Goal: Information Seeking & Learning: Find specific fact

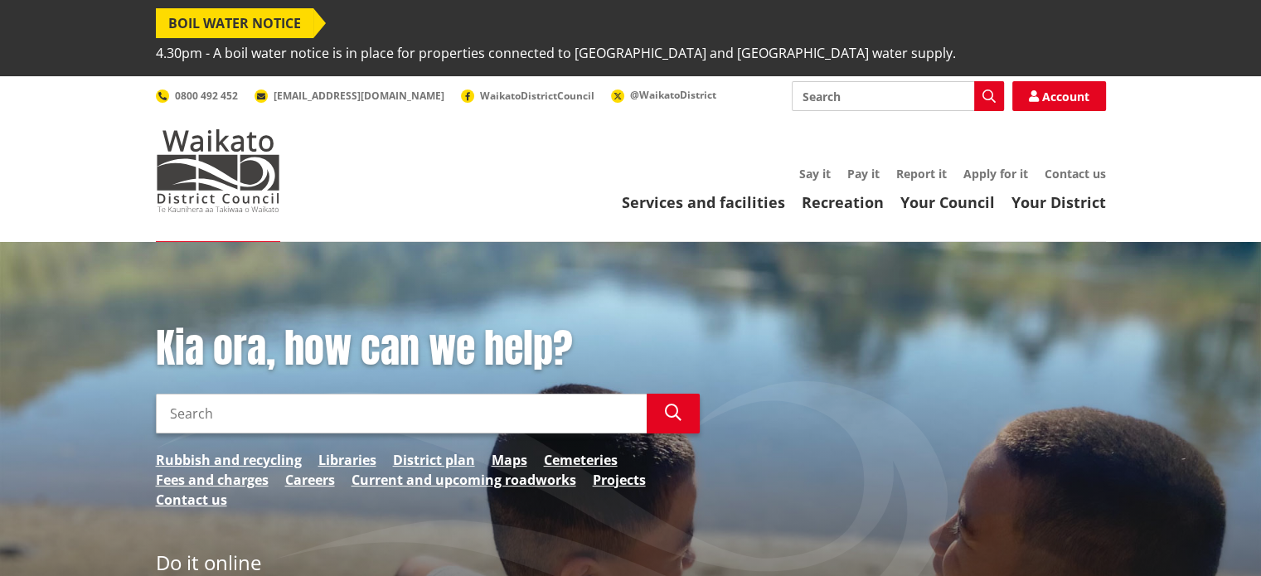
click at [368, 394] on input "Search" at bounding box center [401, 414] width 491 height 40
type input "rates search"
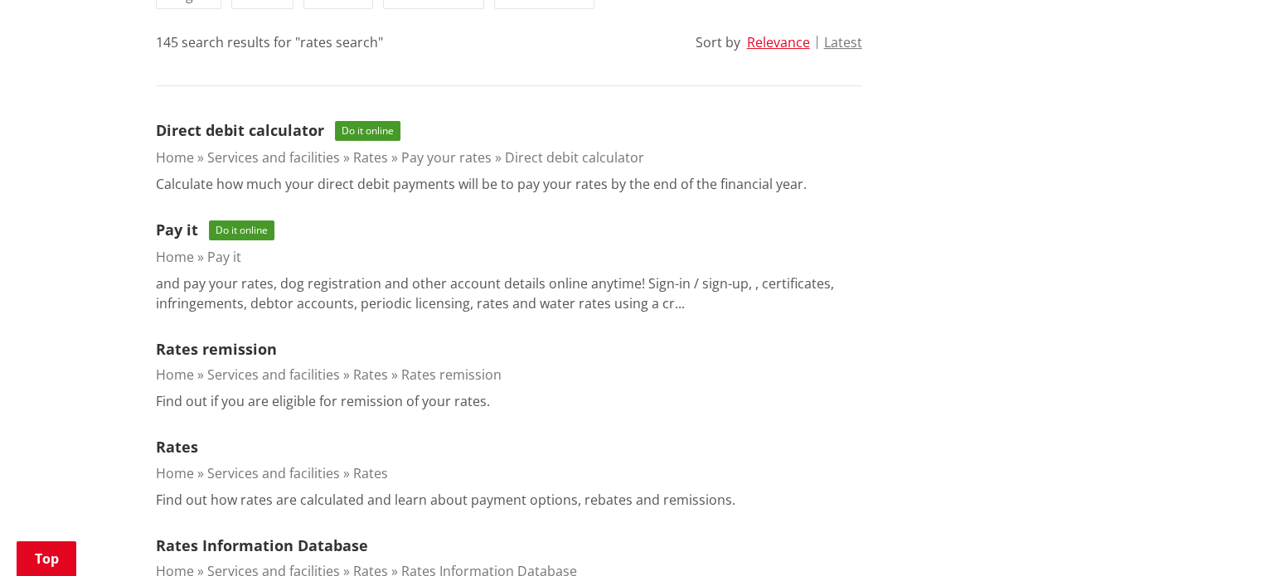
scroll to position [526, 0]
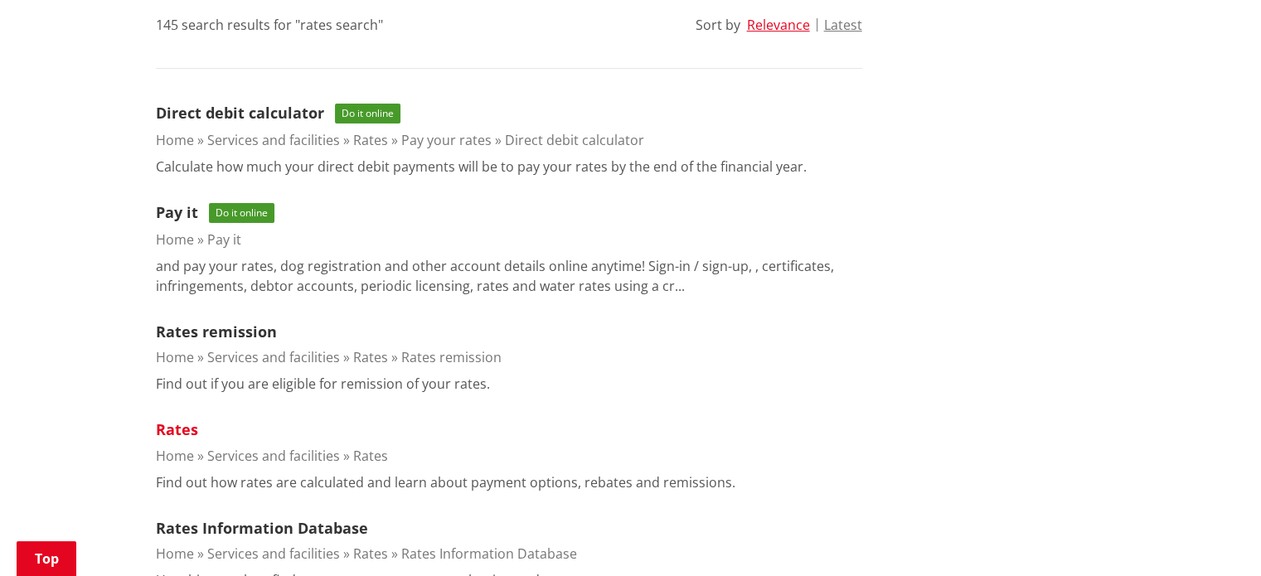
click at [188, 420] on link "Rates" at bounding box center [177, 430] width 42 height 20
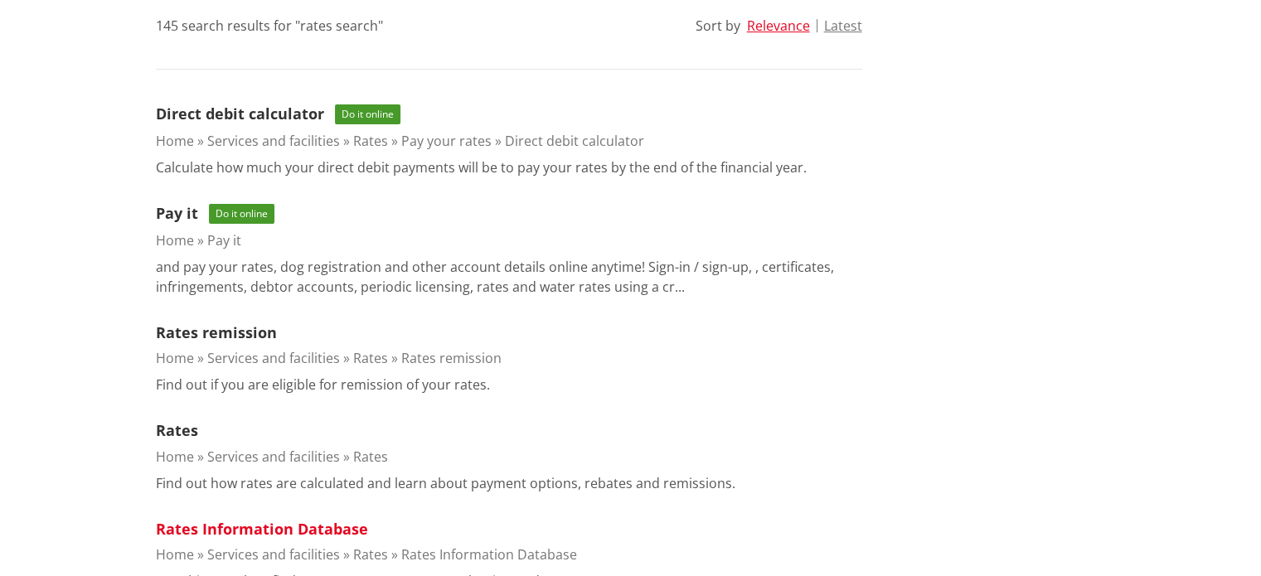
scroll to position [525, 0]
click at [287, 519] on link "Rates Information Database" at bounding box center [262, 529] width 212 height 20
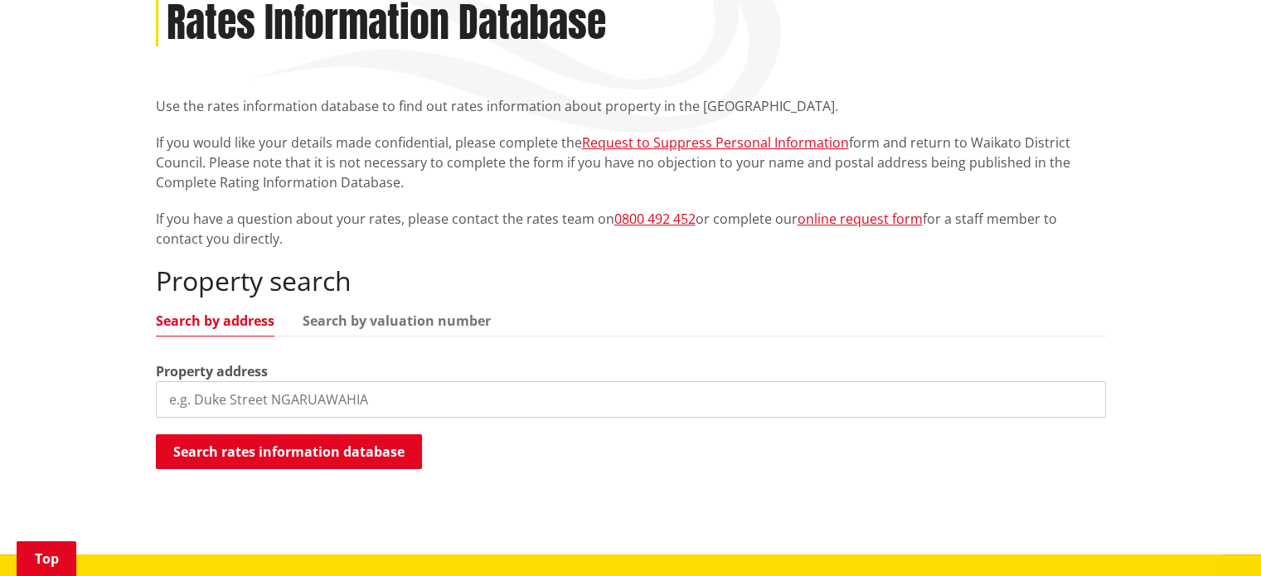
scroll to position [342, 0]
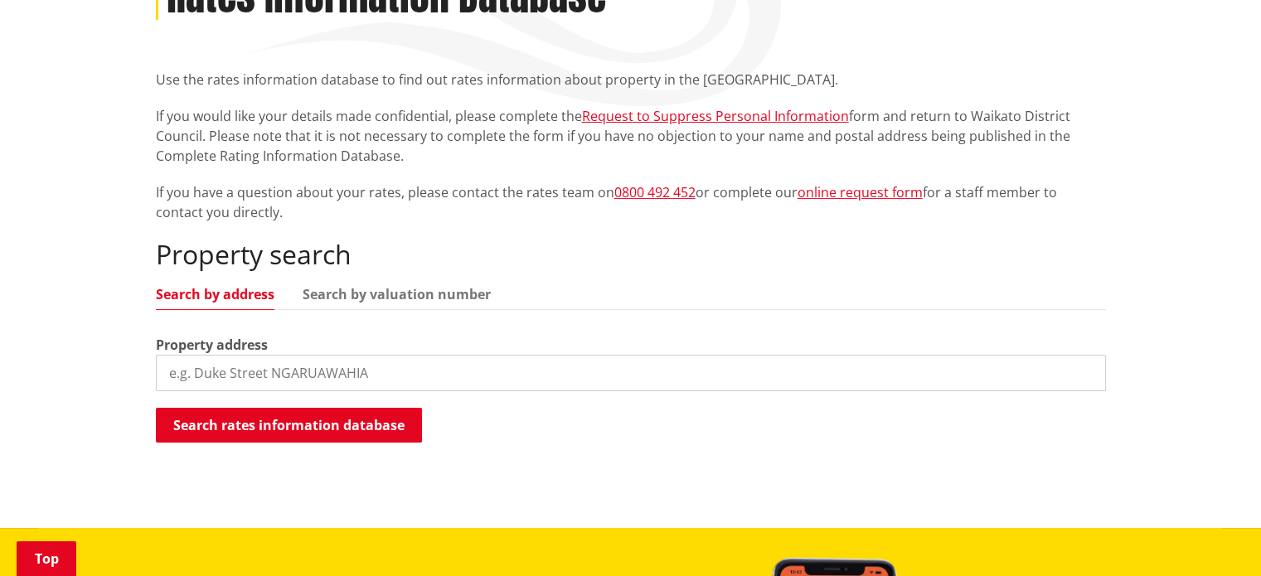
click at [534, 355] on input "search" at bounding box center [631, 373] width 950 height 36
paste input "375 Okete Road"
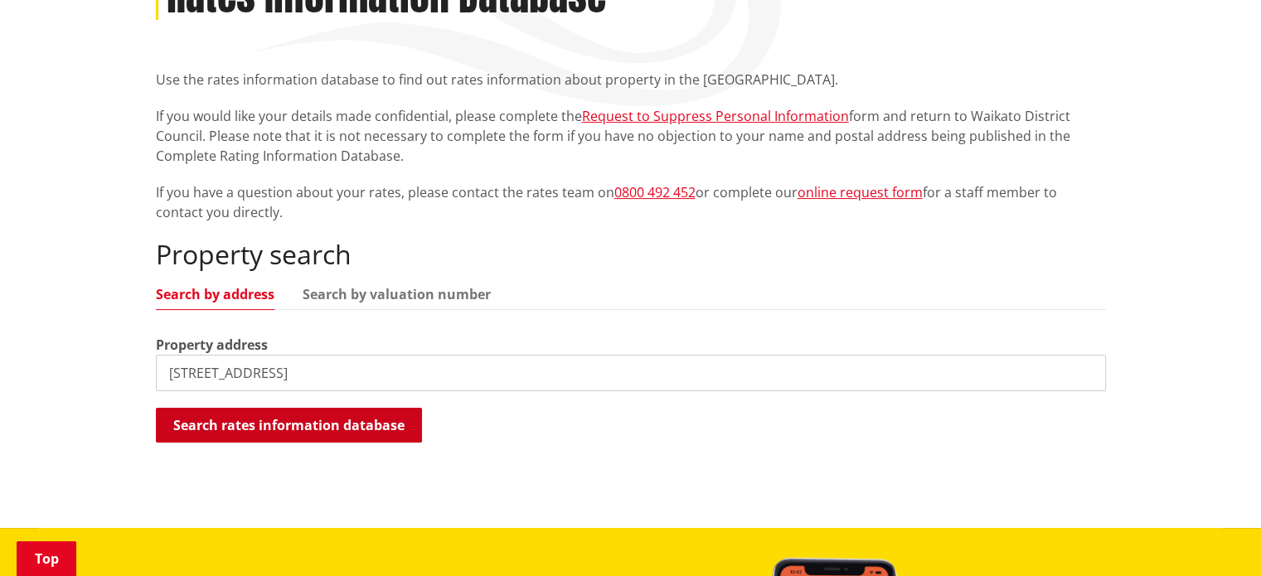
click at [408, 408] on button "Search rates information database" at bounding box center [289, 425] width 266 height 35
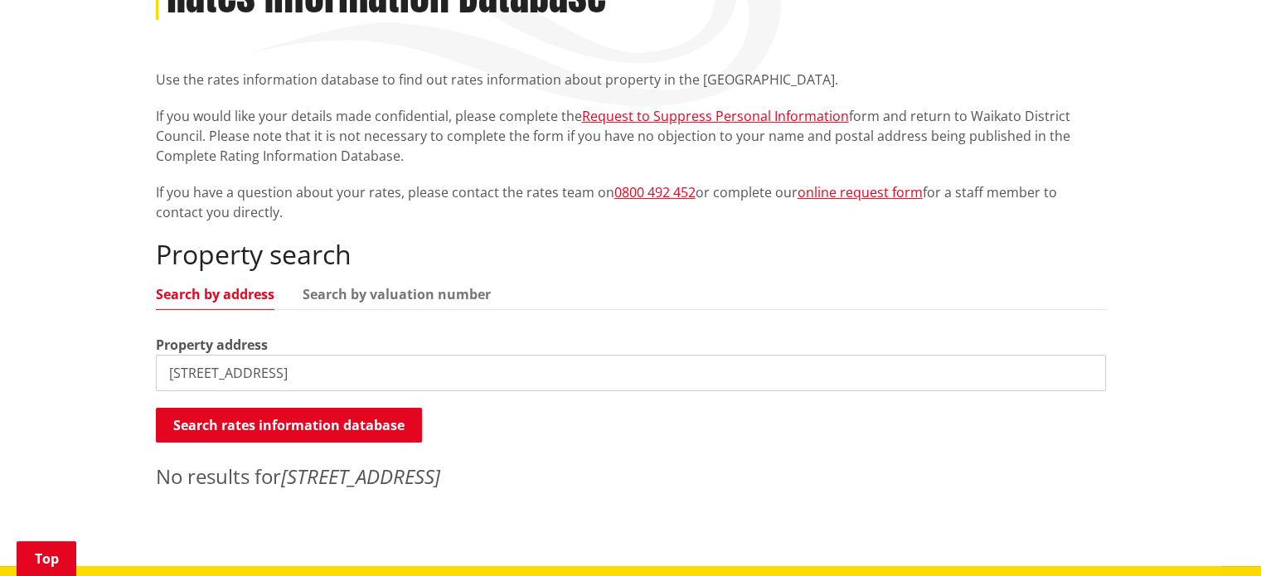
drag, startPoint x: 199, startPoint y: 341, endPoint x: 89, endPoint y: 346, distance: 110.4
click at [89, 346] on div "Home Services and facilities Rates Rates Information Database Rates Information…" at bounding box center [630, 234] width 1261 height 666
type input "Okete Road"
click at [195, 408] on button "Search rates information database" at bounding box center [289, 425] width 266 height 35
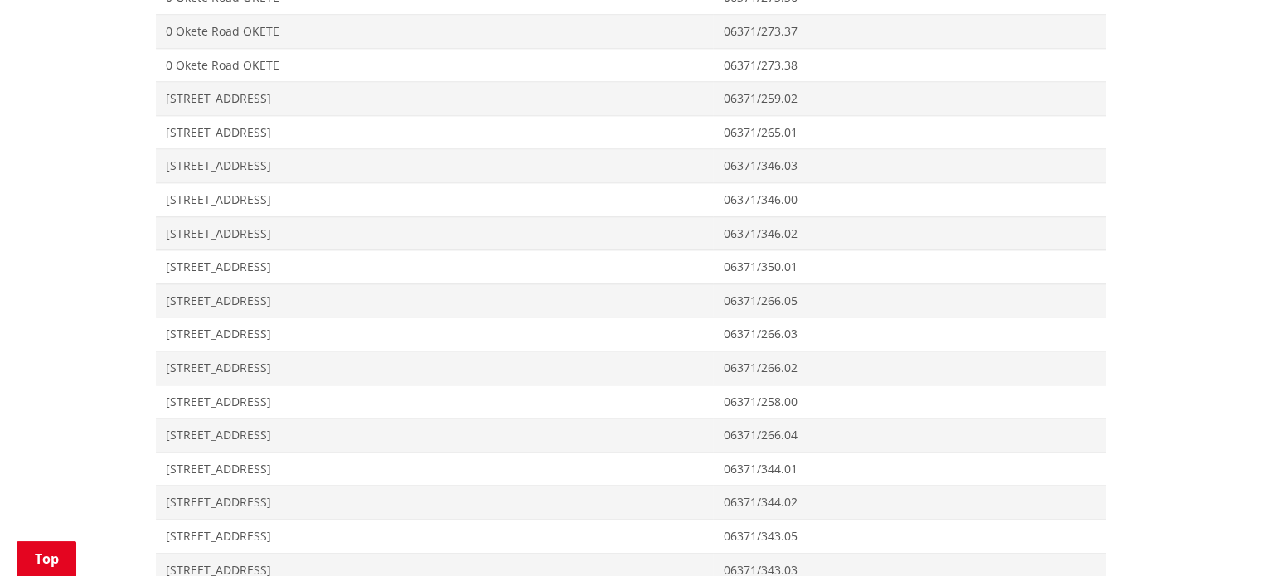
scroll to position [1809, 0]
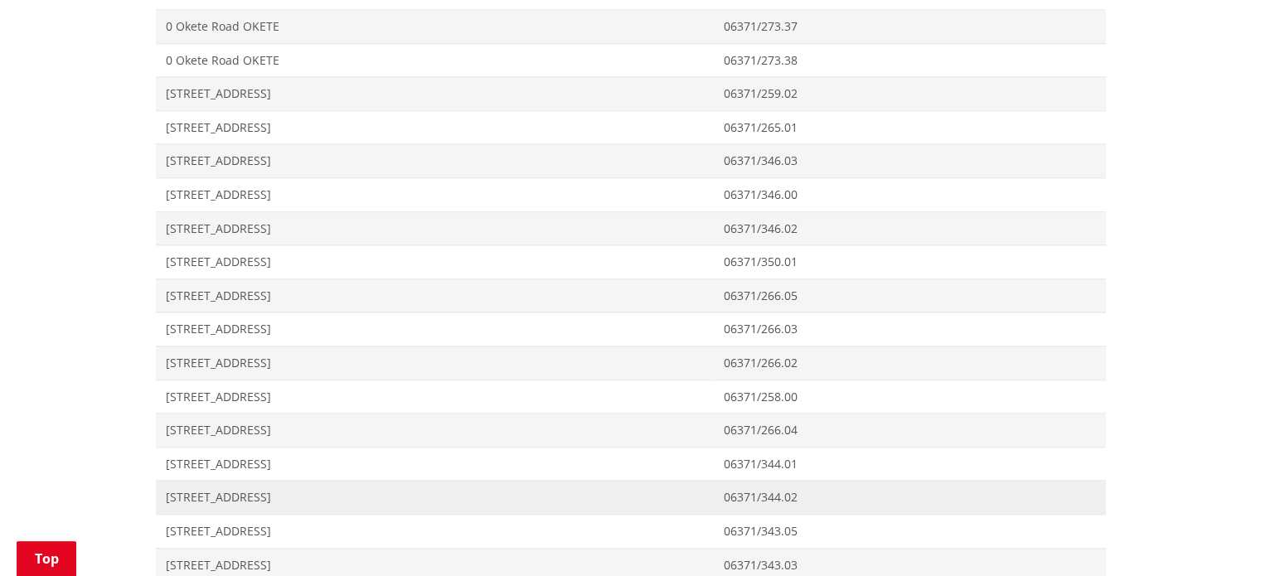
click at [226, 489] on span "[STREET_ADDRESS]" at bounding box center [435, 497] width 538 height 17
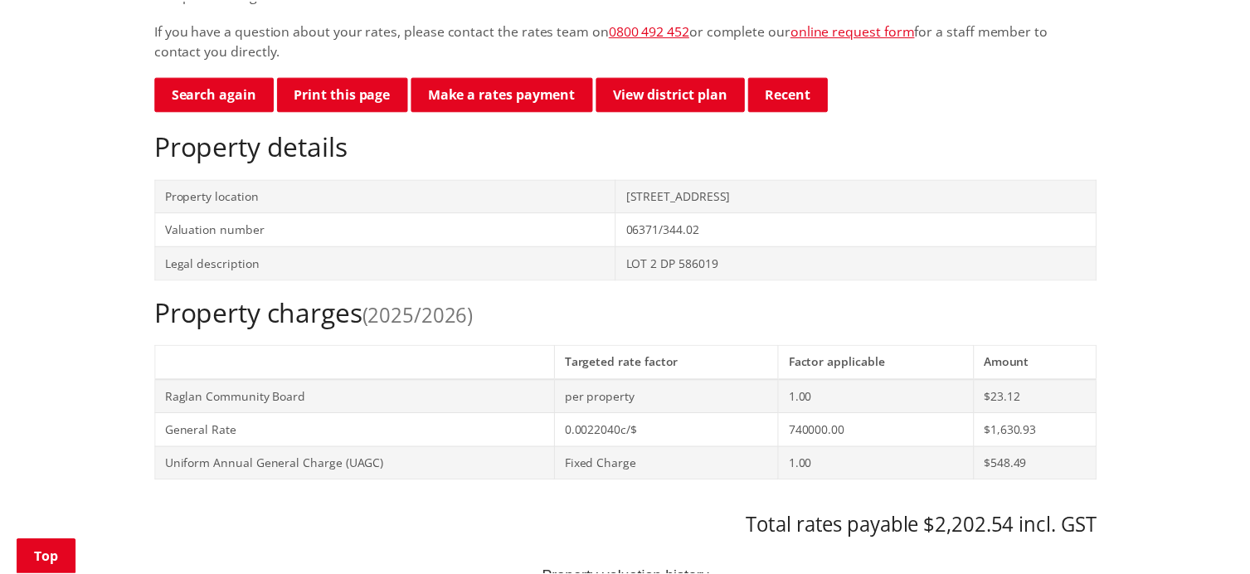
scroll to position [508, 0]
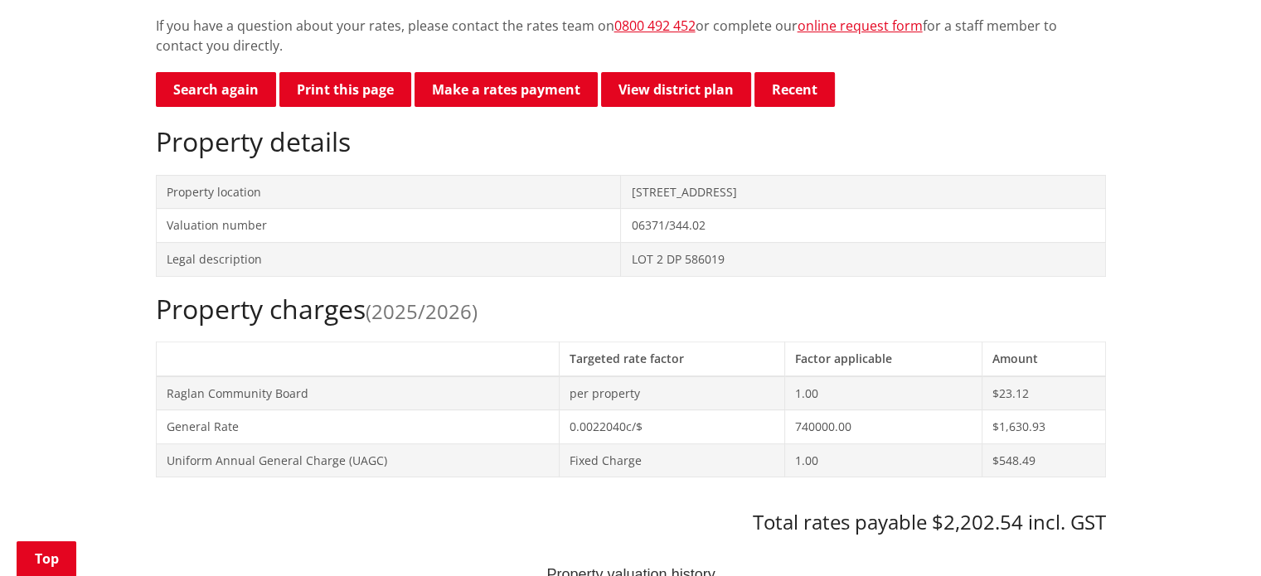
drag, startPoint x: 1269, startPoint y: 90, endPoint x: 1273, endPoint y: 180, distance: 90.5
